Goal: Understand process/instructions: Learn how to perform a task or action

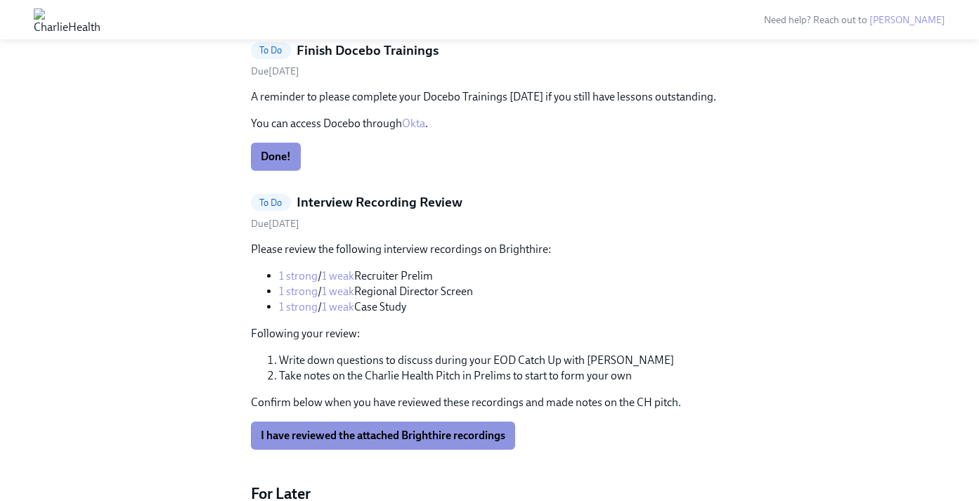
scroll to position [1617, 0]
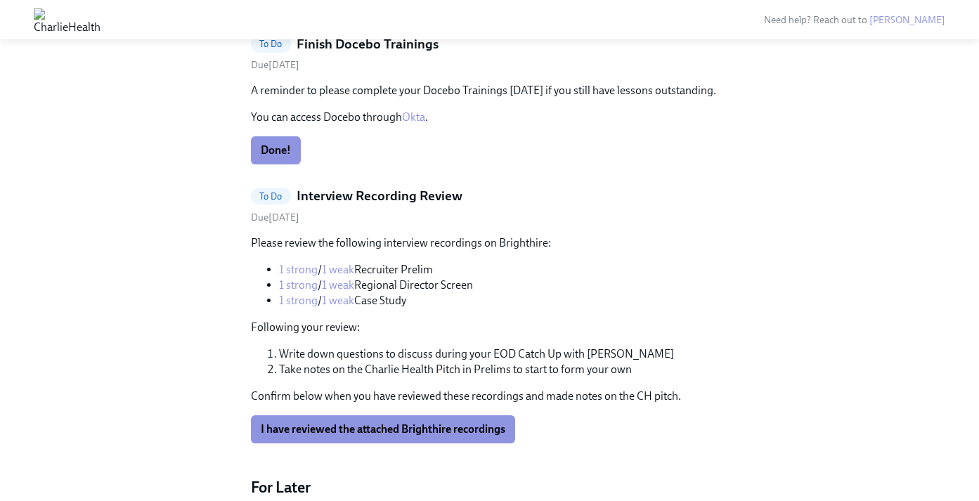
click at [297, 269] on link "1 strong" at bounding box center [298, 269] width 39 height 13
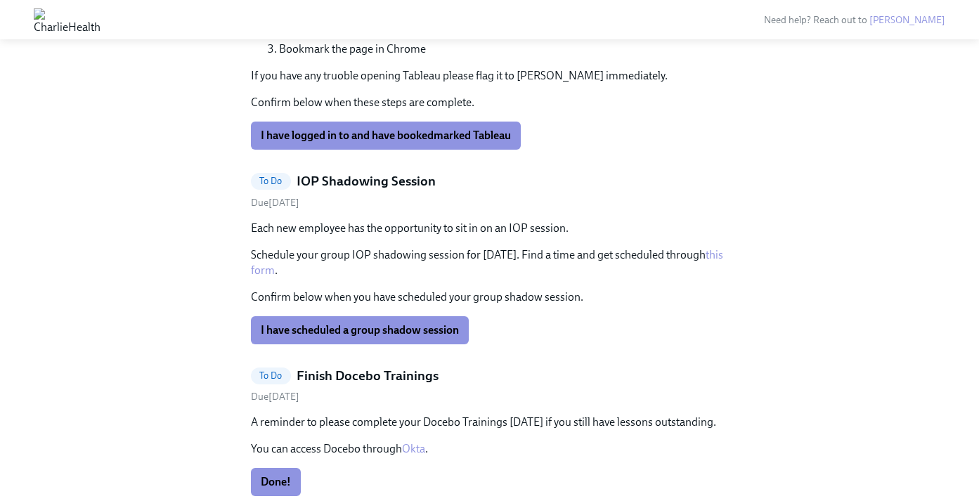
scroll to position [1280, 0]
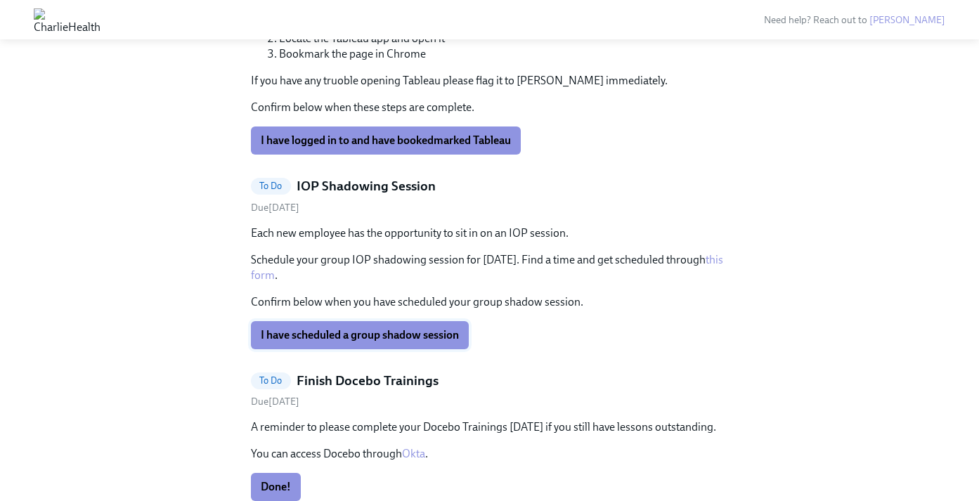
click at [424, 335] on span "I have scheduled a group shadow session" at bounding box center [360, 335] width 198 height 14
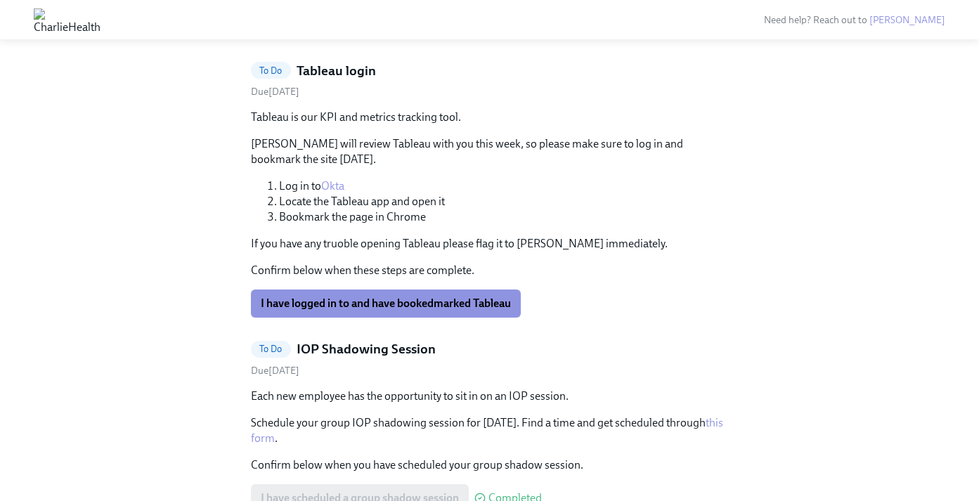
scroll to position [1109, 0]
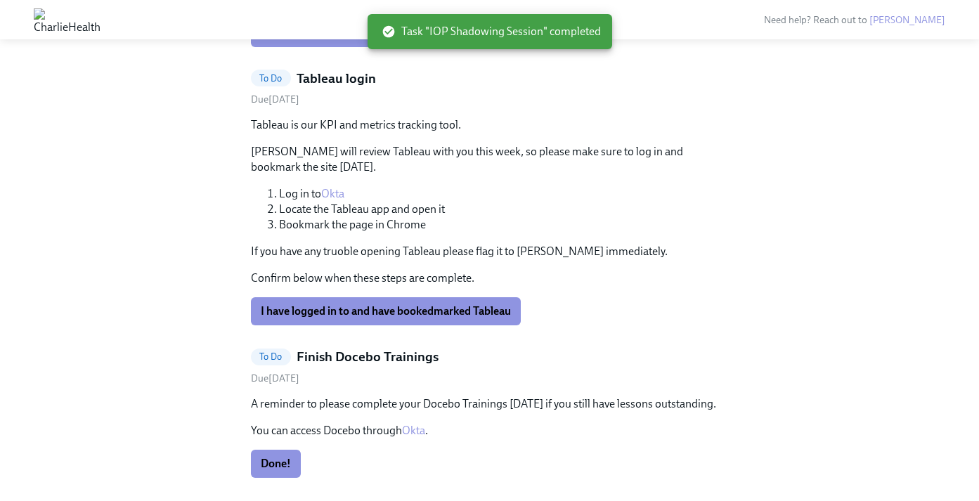
click at [340, 194] on link "Okta" at bounding box center [332, 193] width 23 height 13
click at [381, 315] on span "I have logged in to and have bookedmarked Tableau" at bounding box center [386, 311] width 250 height 14
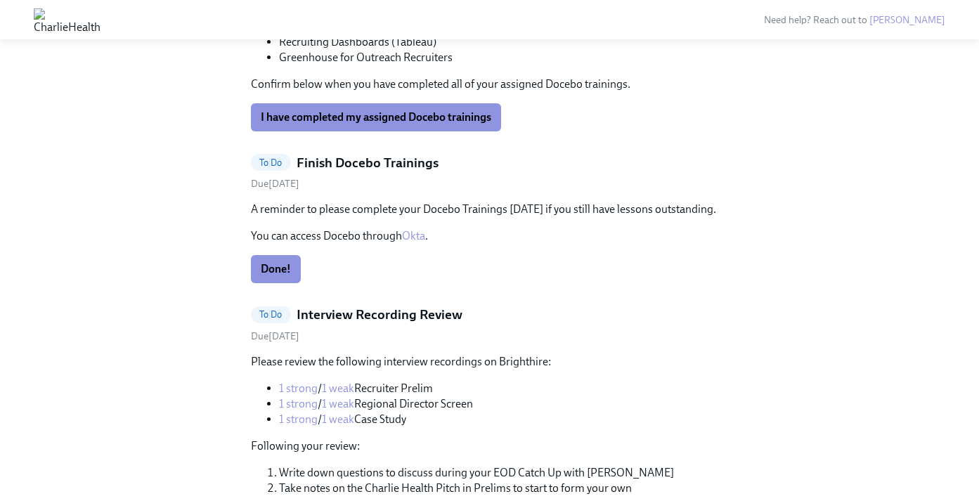
scroll to position [1056, 0]
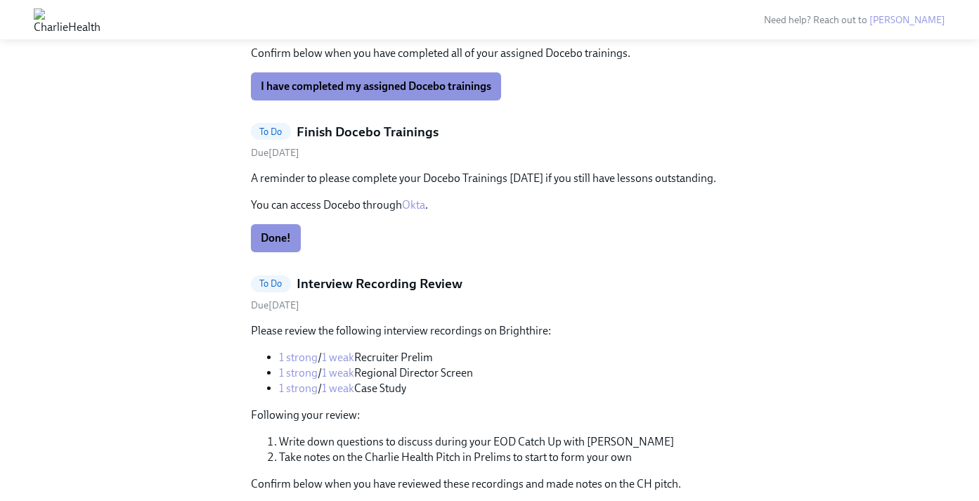
click at [344, 358] on link "1 weak" at bounding box center [338, 357] width 32 height 13
click at [297, 376] on link "1 strong" at bounding box center [298, 372] width 39 height 13
